Goal: Information Seeking & Learning: Learn about a topic

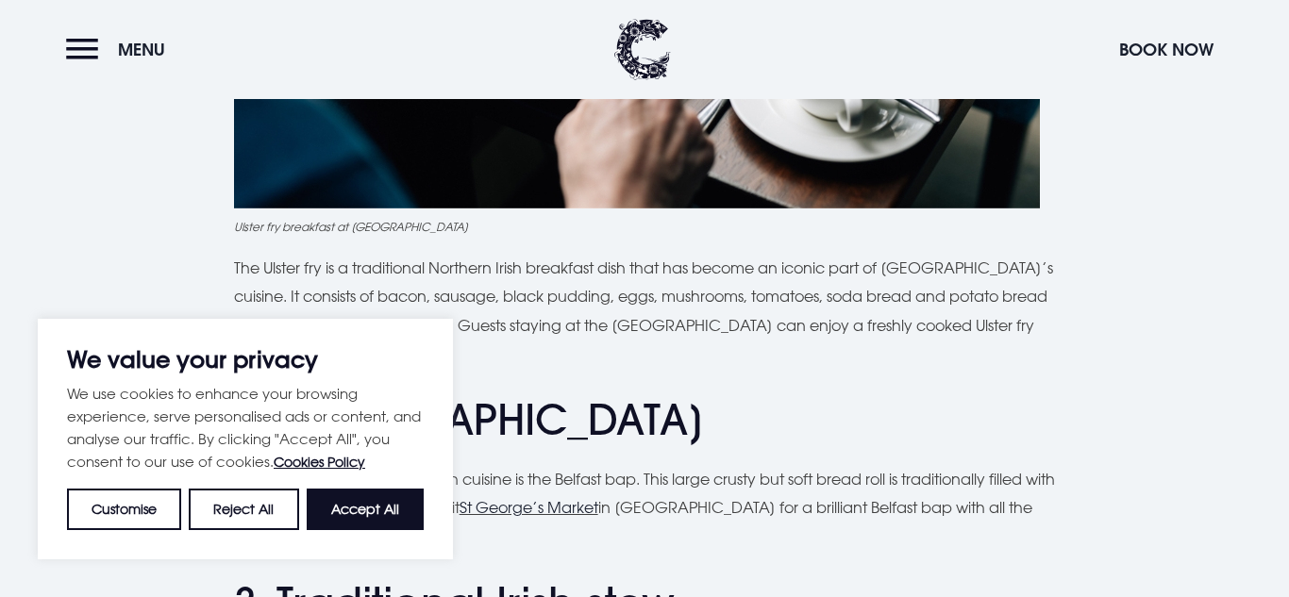
scroll to position [1213, 0]
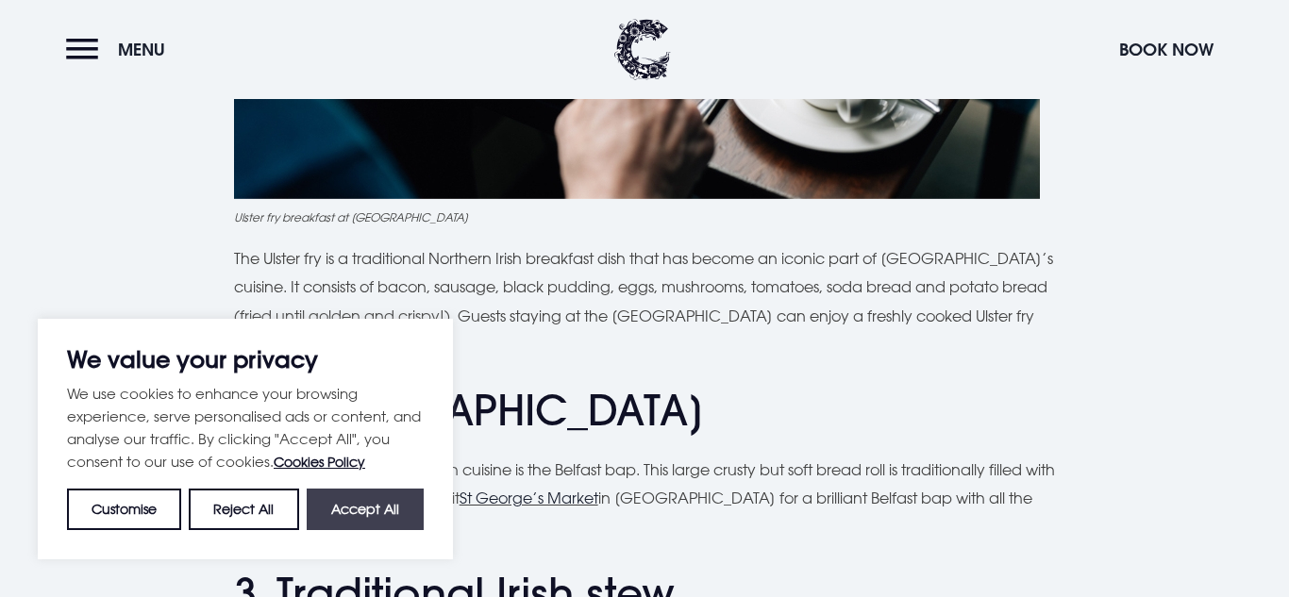
click at [321, 515] on button "Accept All" at bounding box center [365, 510] width 117 height 42
checkbox input "true"
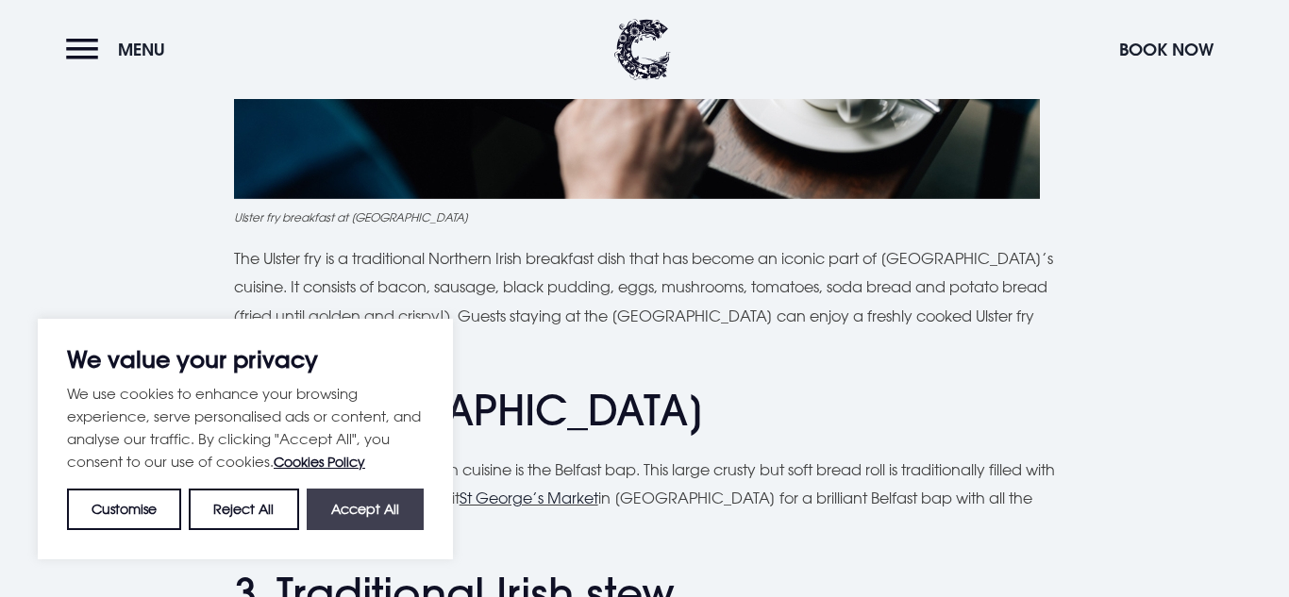
checkbox input "true"
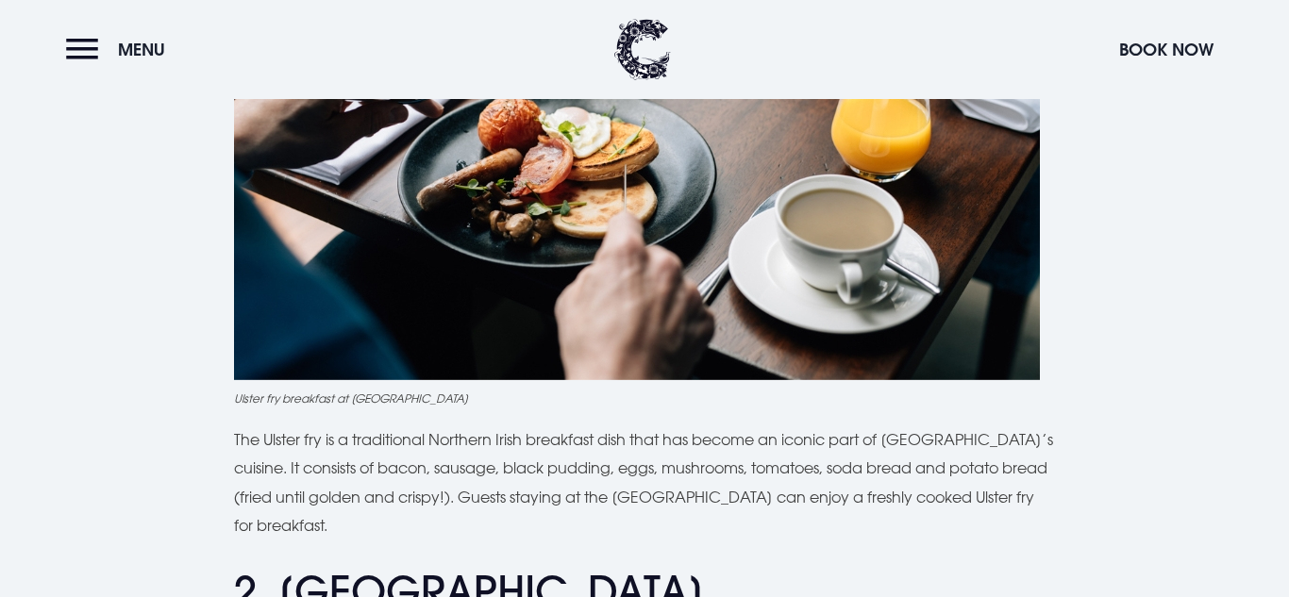
scroll to position [1035, 0]
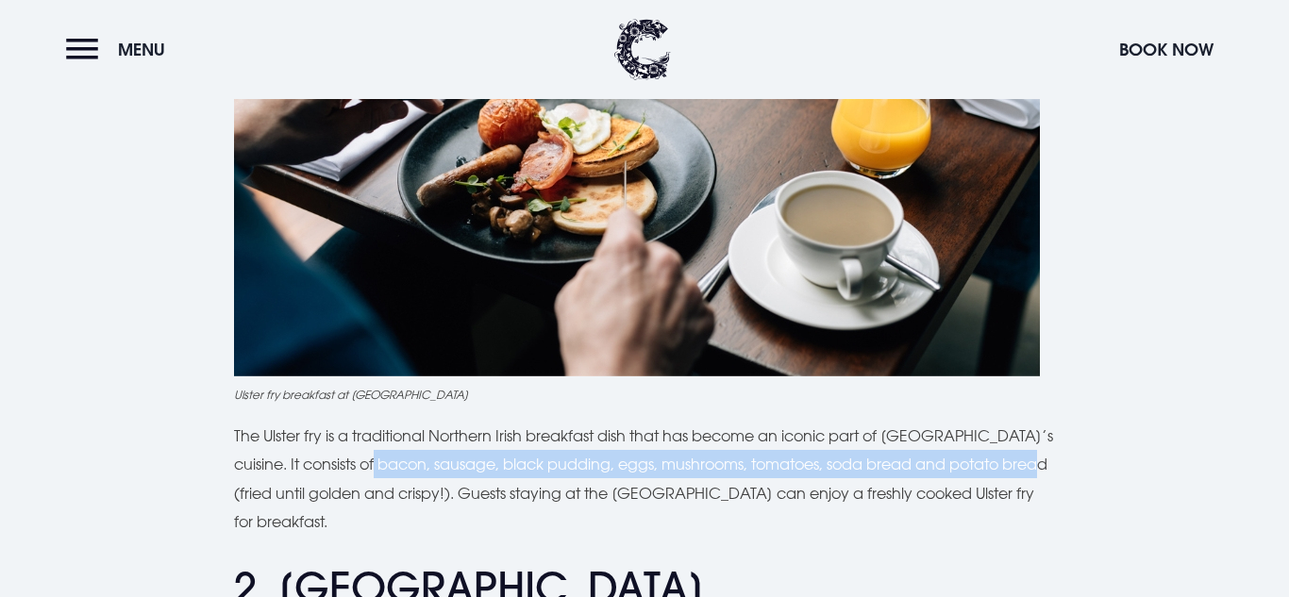
drag, startPoint x: 382, startPoint y: 456, endPoint x: 278, endPoint y: 490, distance: 109.2
click at [278, 490] on p "The Ulster fry is a traditional Northern Irish breakfast dish that has become a…" at bounding box center [645, 479] width 822 height 115
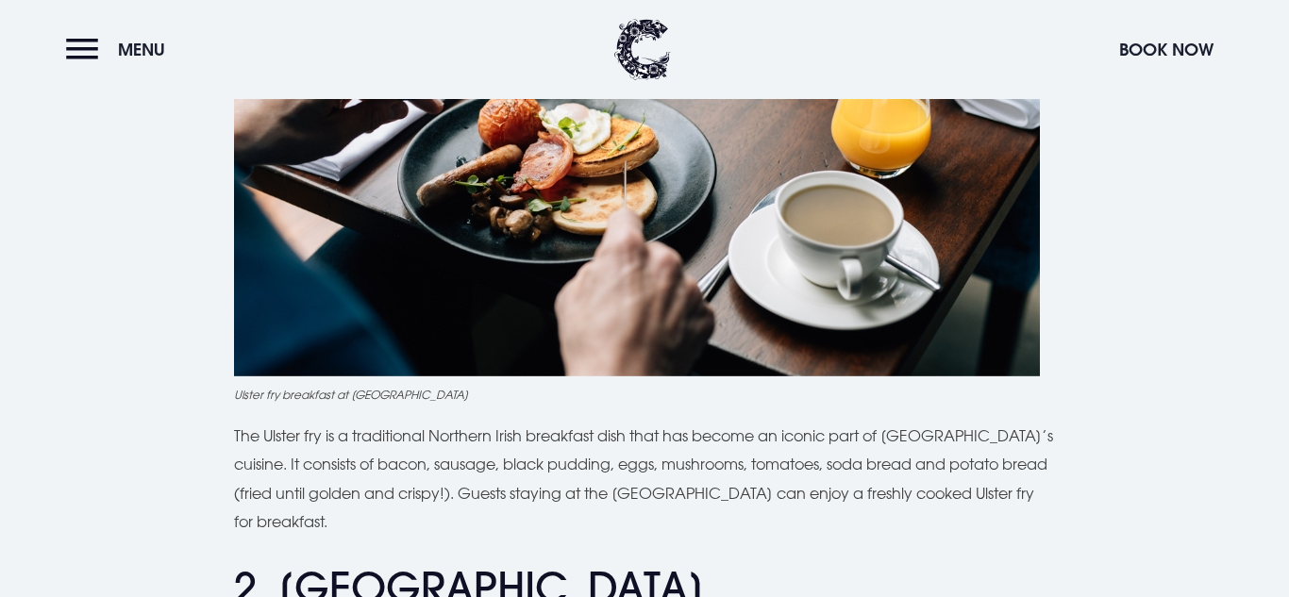
drag, startPoint x: 382, startPoint y: 462, endPoint x: 386, endPoint y: 477, distance: 15.6
click at [386, 477] on p "The Ulster fry is a traditional Northern Irish breakfast dish that has become a…" at bounding box center [645, 479] width 822 height 115
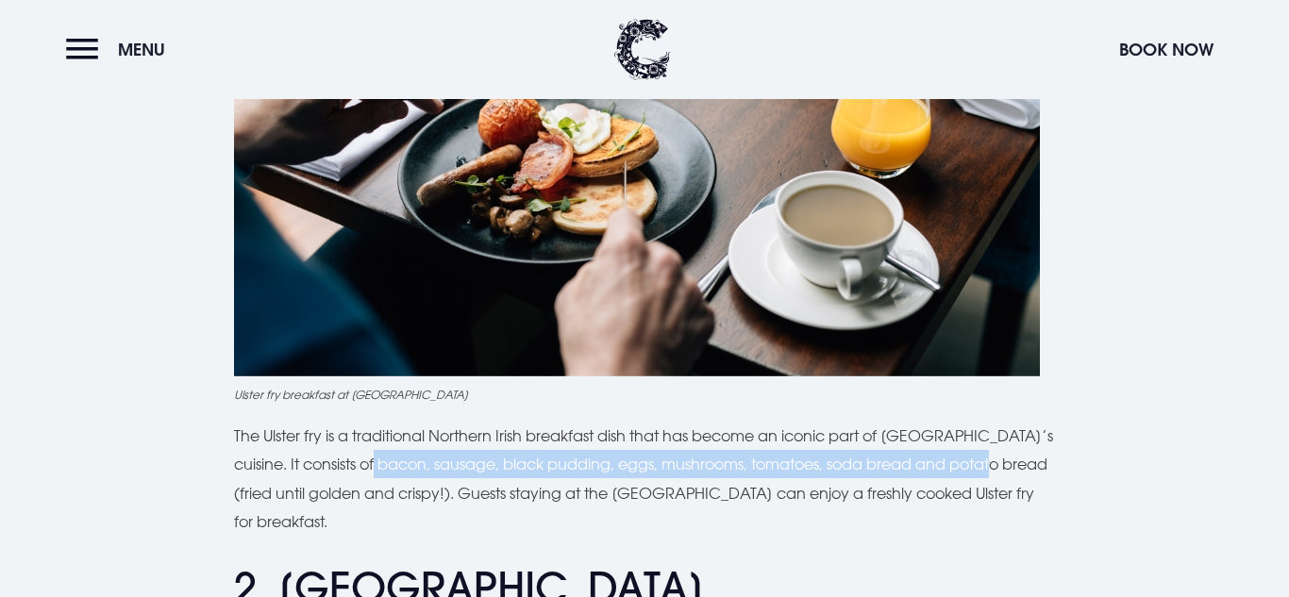
drag, startPoint x: 385, startPoint y: 466, endPoint x: 1030, endPoint y: 469, distance: 644.7
click at [1030, 469] on p "The Ulster fry is a traditional Northern Irish breakfast dish that has become a…" at bounding box center [645, 479] width 822 height 115
copy p "bacon, sausage, black pudding, eggs, mushrooms, tomatoes, soda bread and potato"
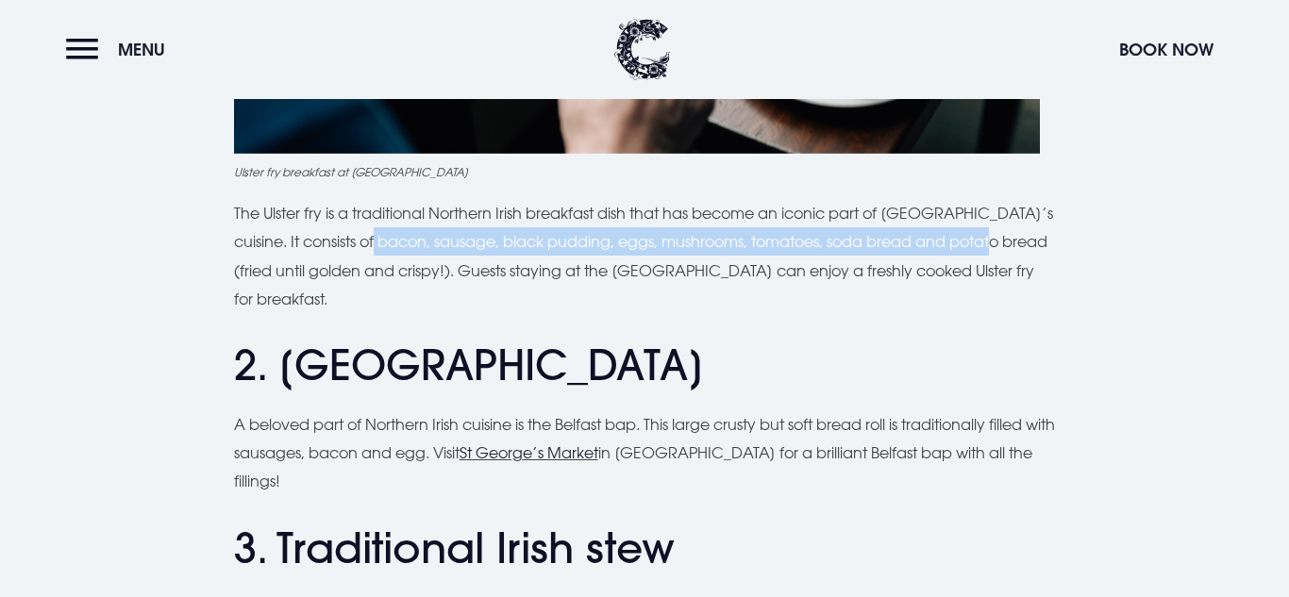
scroll to position [1262, 0]
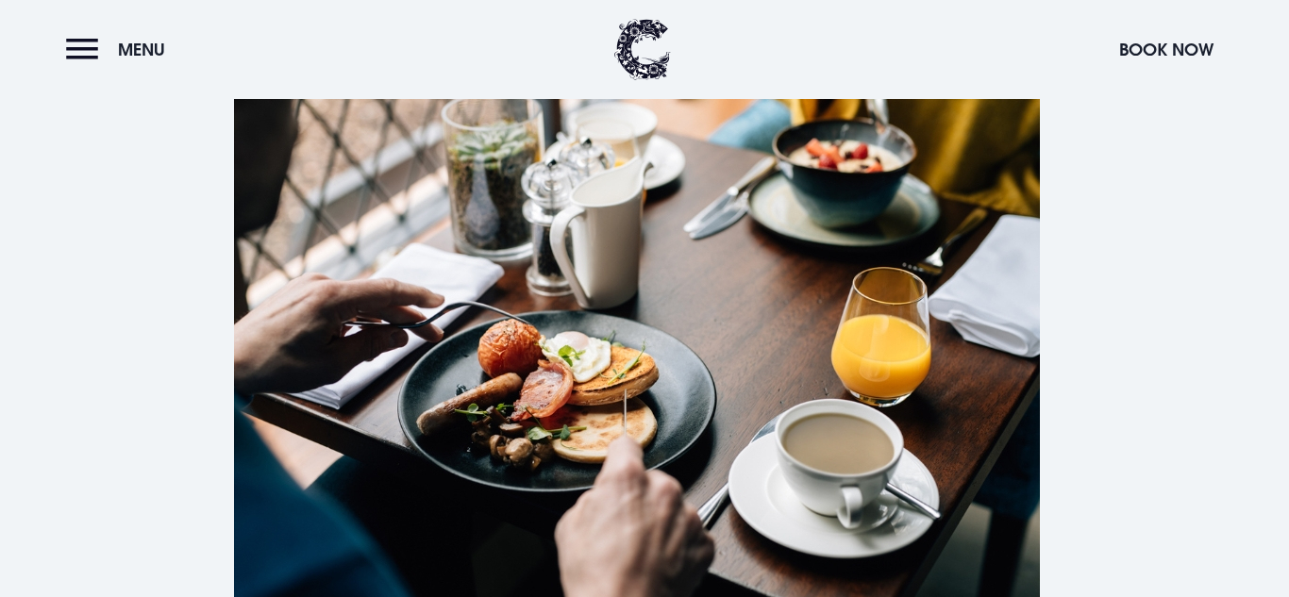
click at [513, 409] on img at bounding box center [637, 336] width 806 height 537
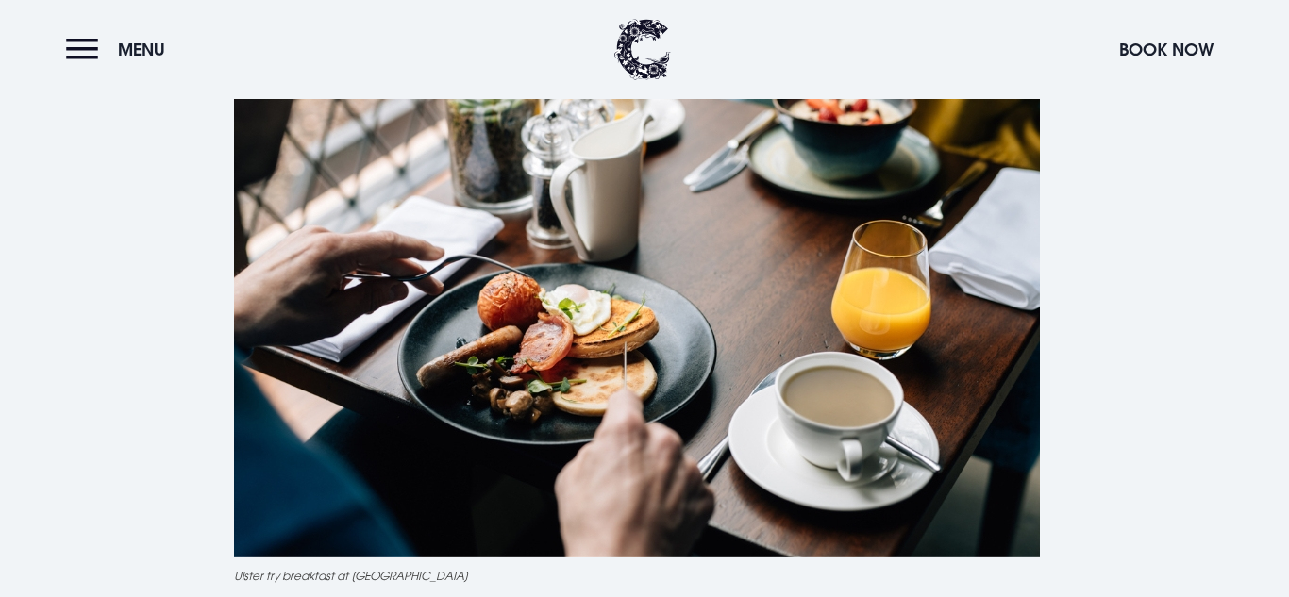
scroll to position [837, 0]
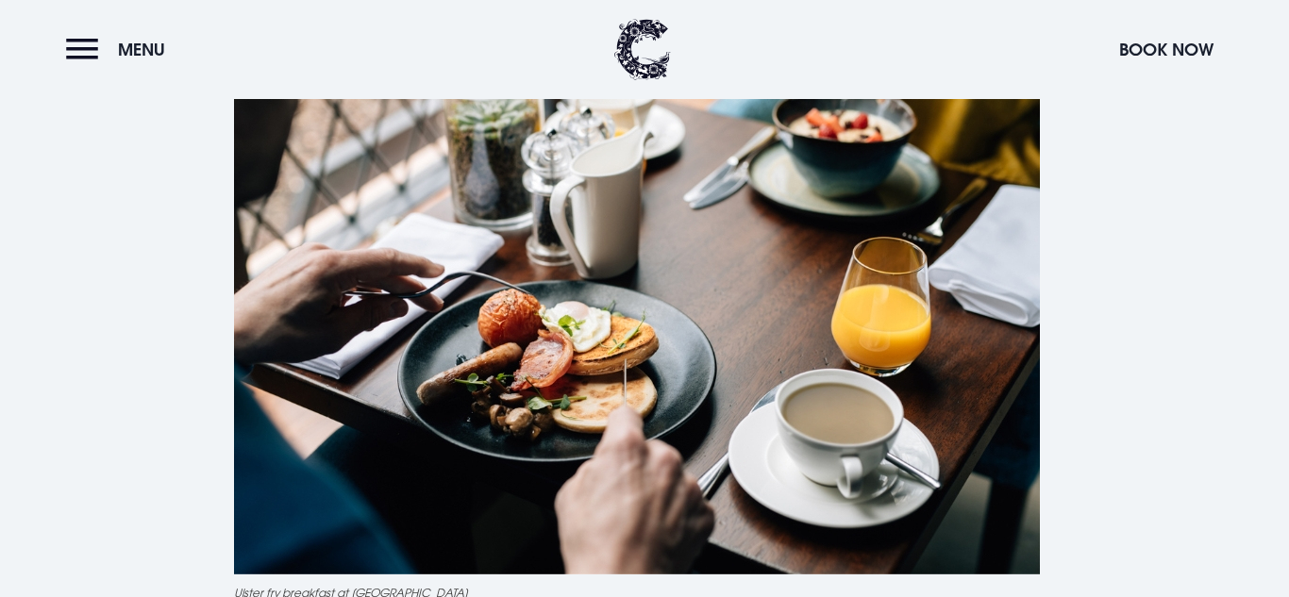
click at [540, 388] on img at bounding box center [637, 306] width 806 height 537
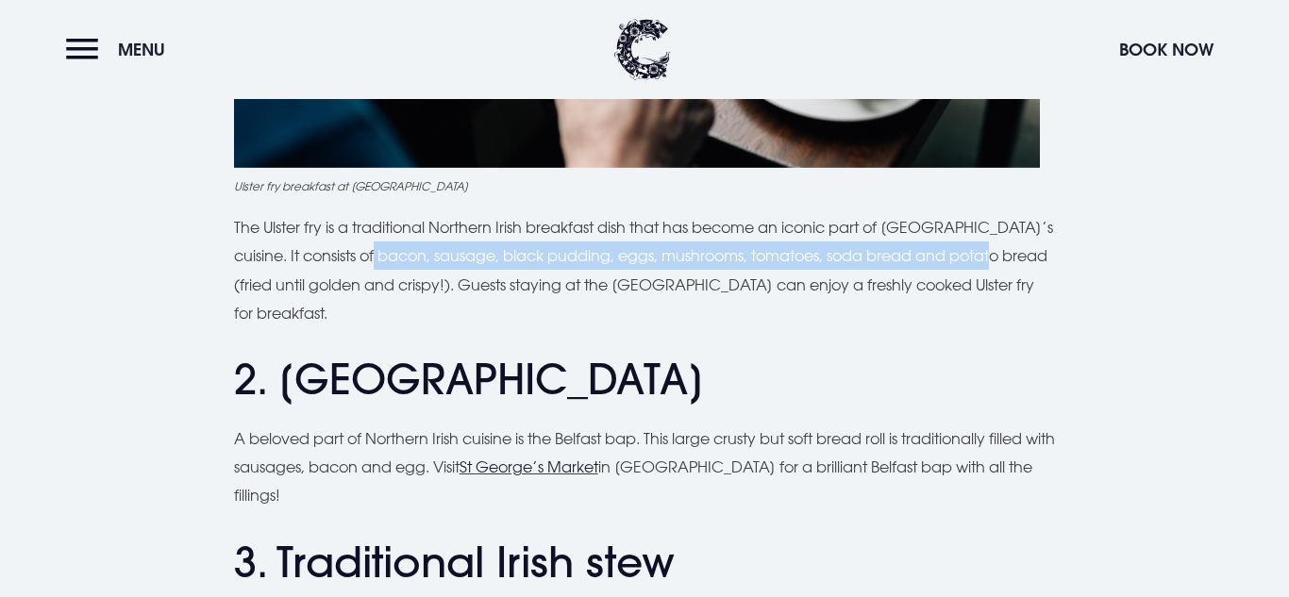
scroll to position [1247, 0]
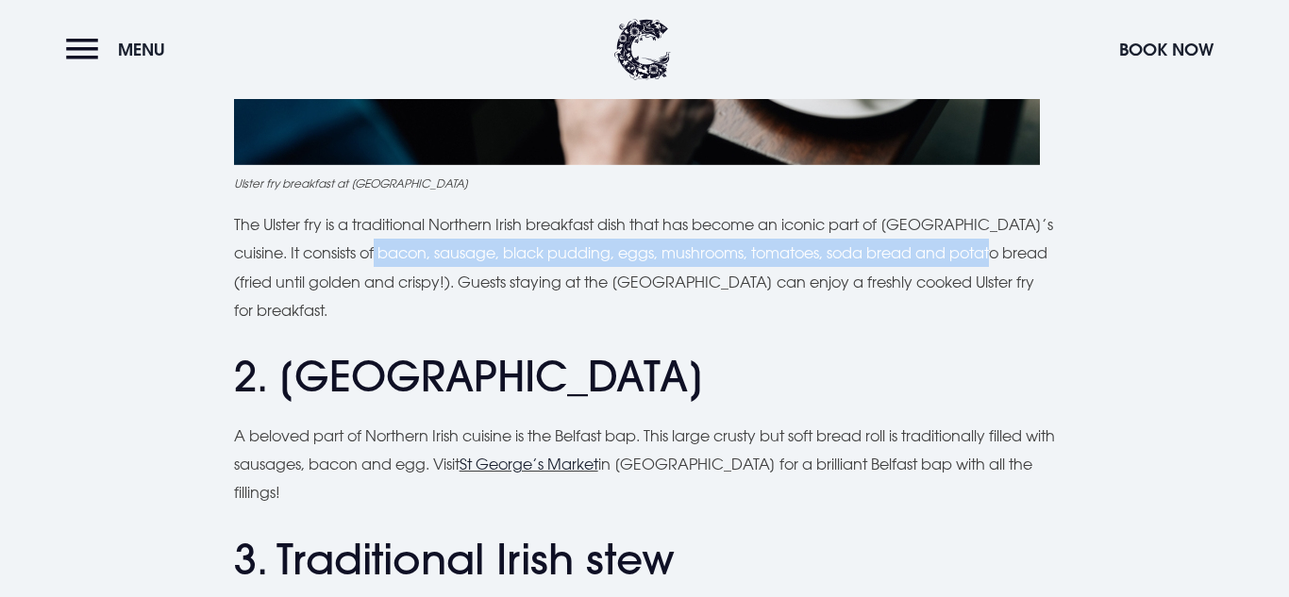
click at [540, 388] on h2 "2. [GEOGRAPHIC_DATA]" at bounding box center [645, 377] width 822 height 50
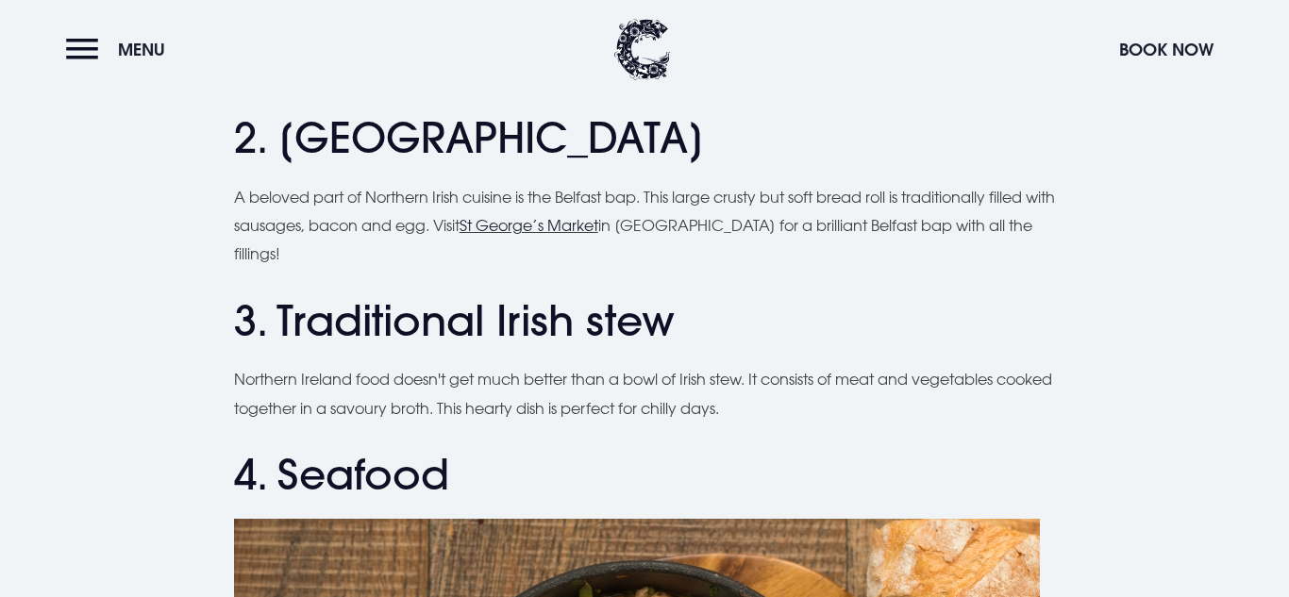
scroll to position [1487, 0]
click at [753, 449] on h2 "4. Seafood" at bounding box center [645, 474] width 822 height 50
click at [748, 449] on h2 "4. Seafood" at bounding box center [645, 474] width 822 height 50
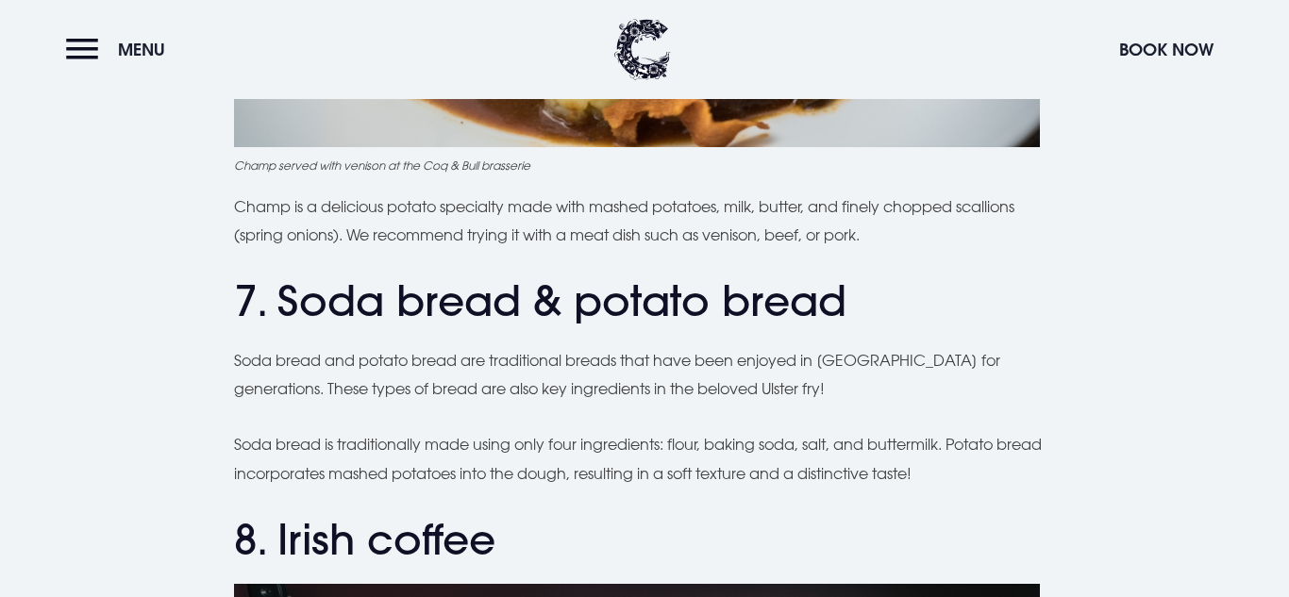
scroll to position [3347, 0]
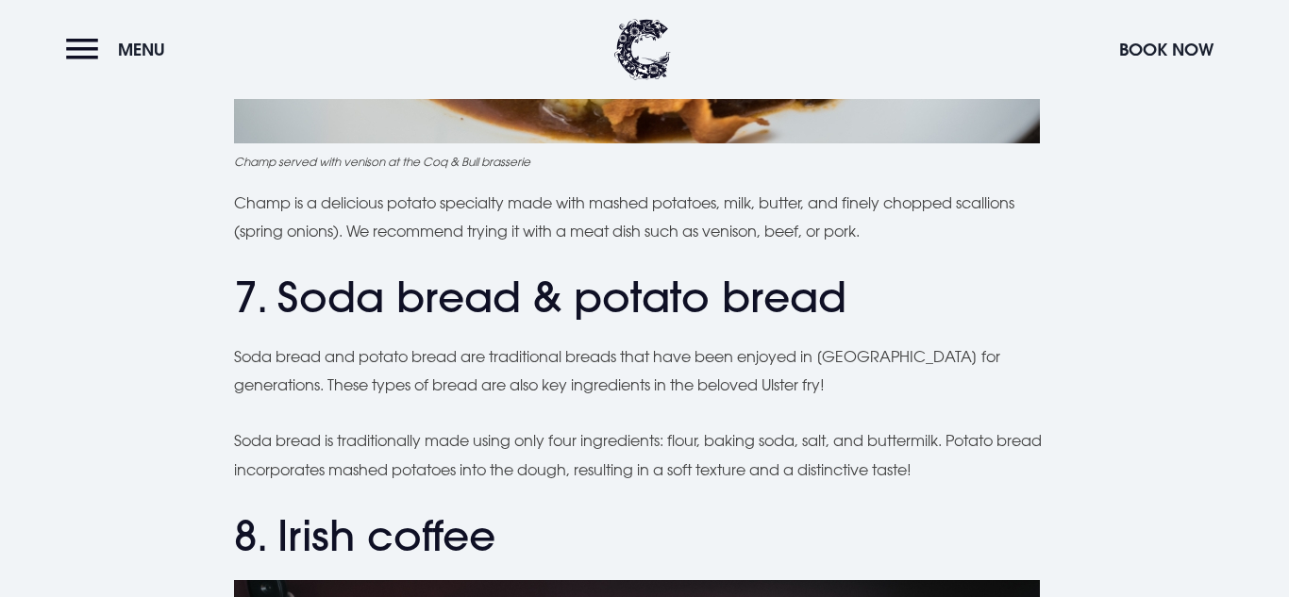
click at [617, 360] on p "Soda bread and potato bread are traditional breads that have been enjoyed in [G…" at bounding box center [645, 372] width 822 height 58
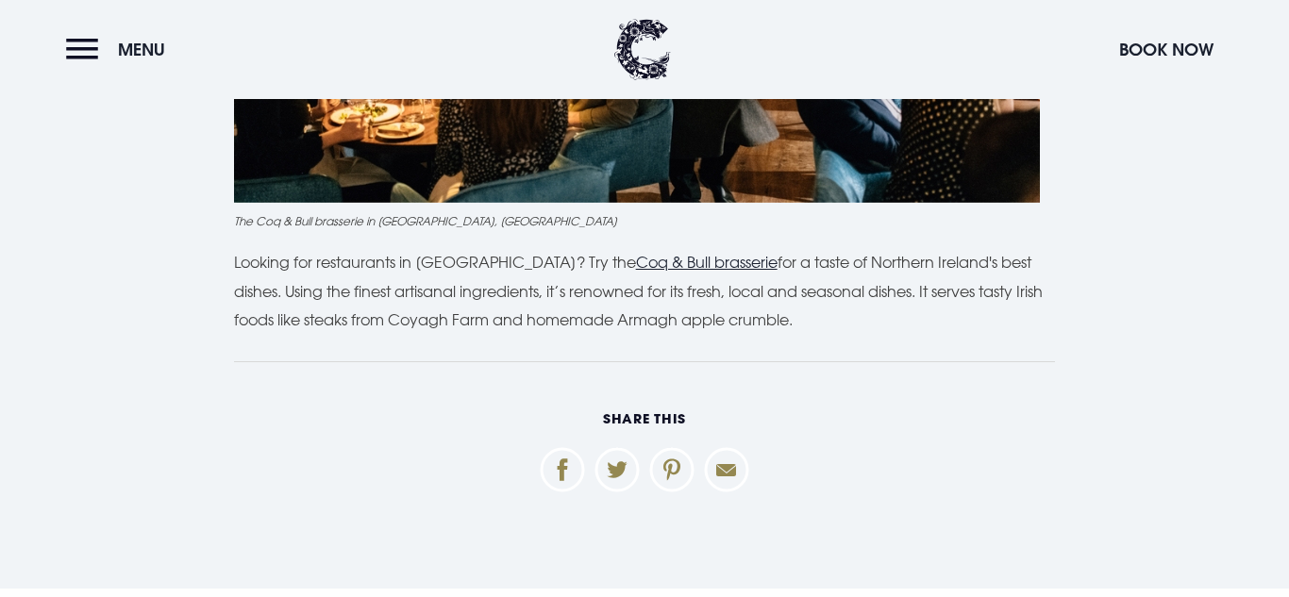
scroll to position [6092, 0]
